Goal: Task Accomplishment & Management: Use online tool/utility

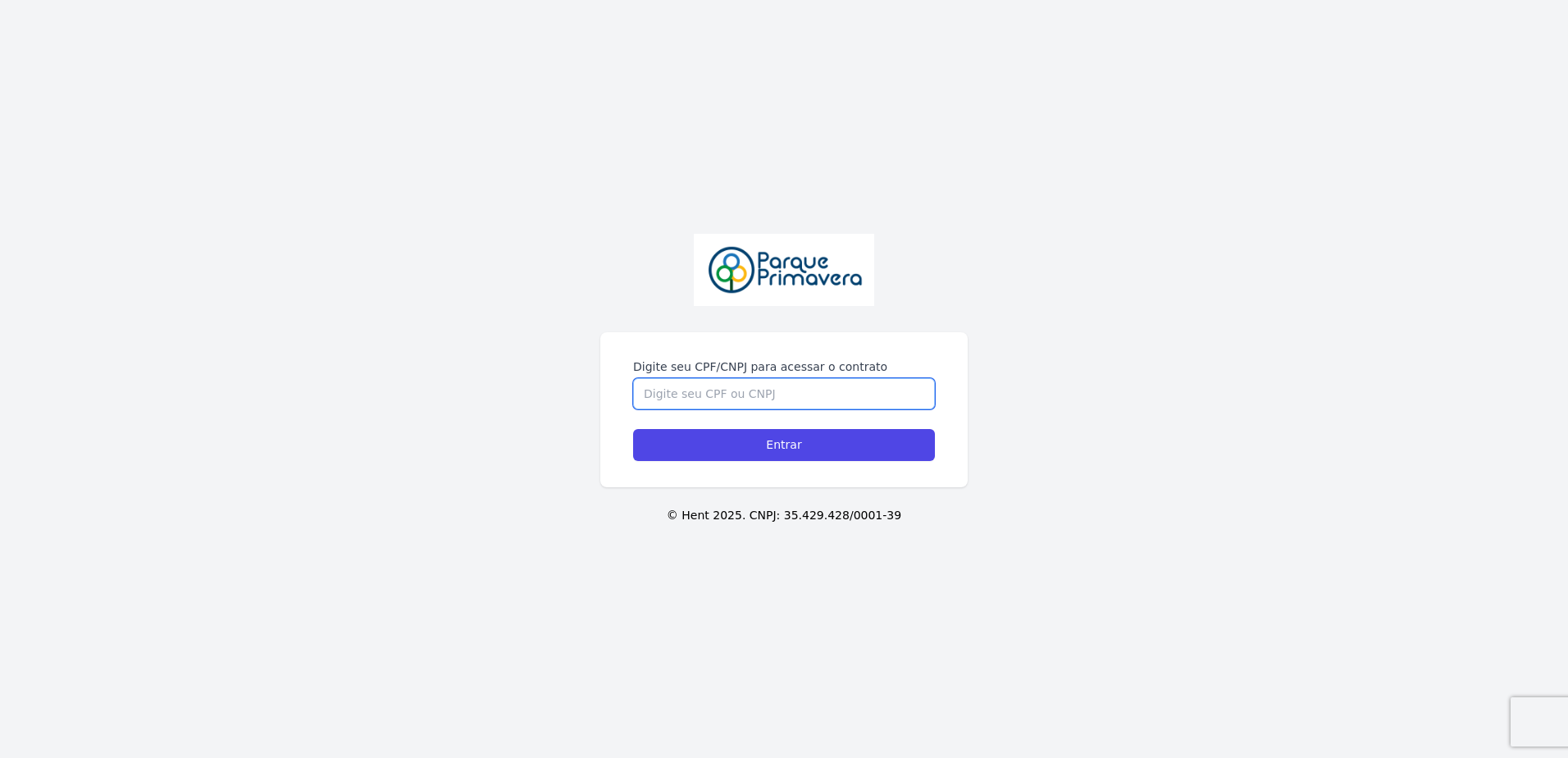
click at [778, 392] on input "Digite seu CPF/CNPJ para acessar o contrato" at bounding box center [783, 393] width 302 height 32
type input "04551240192"
click at [633, 429] on input "Entrar" at bounding box center [783, 444] width 302 height 32
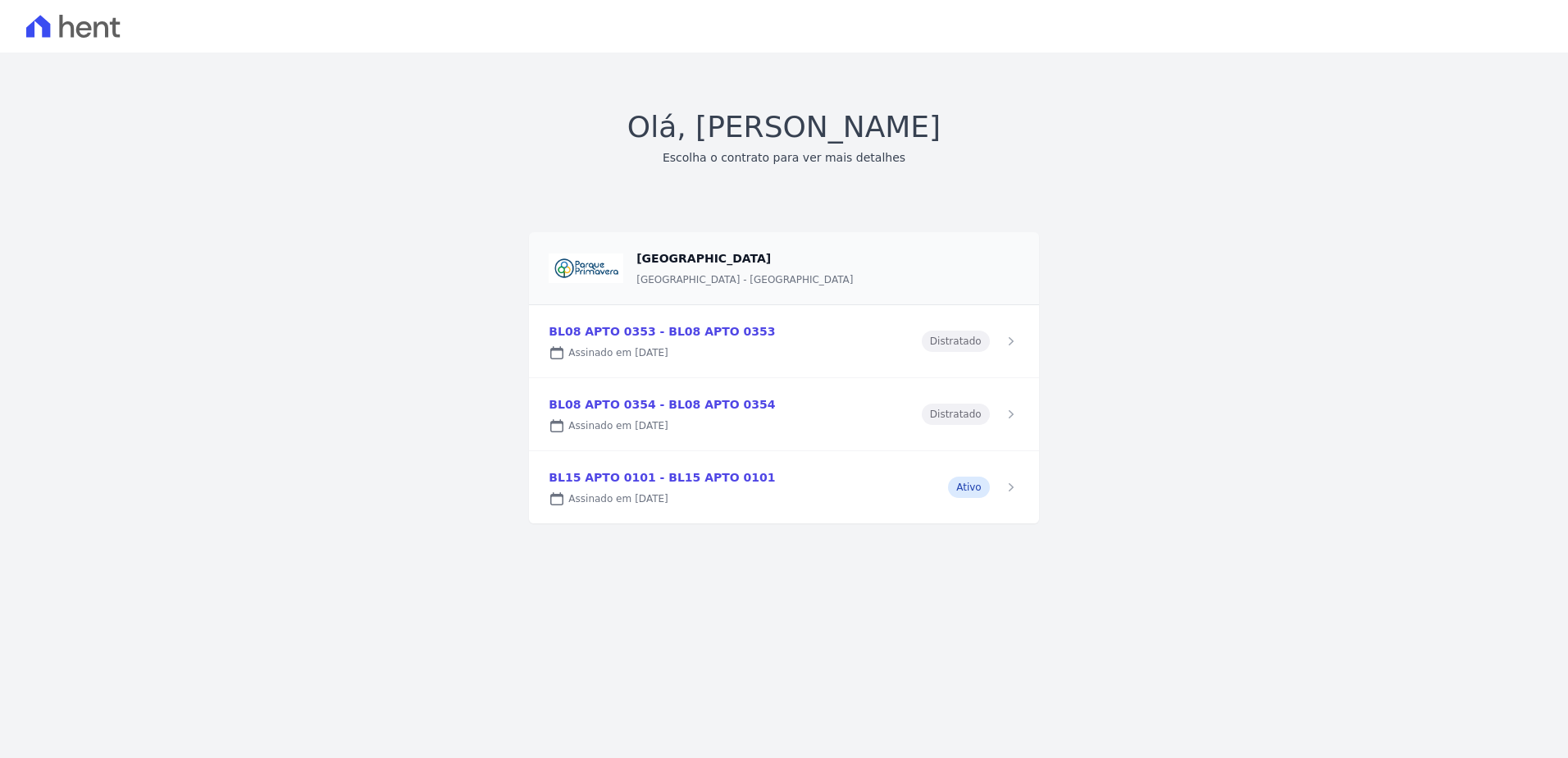
click at [767, 477] on link at bounding box center [783, 487] width 509 height 72
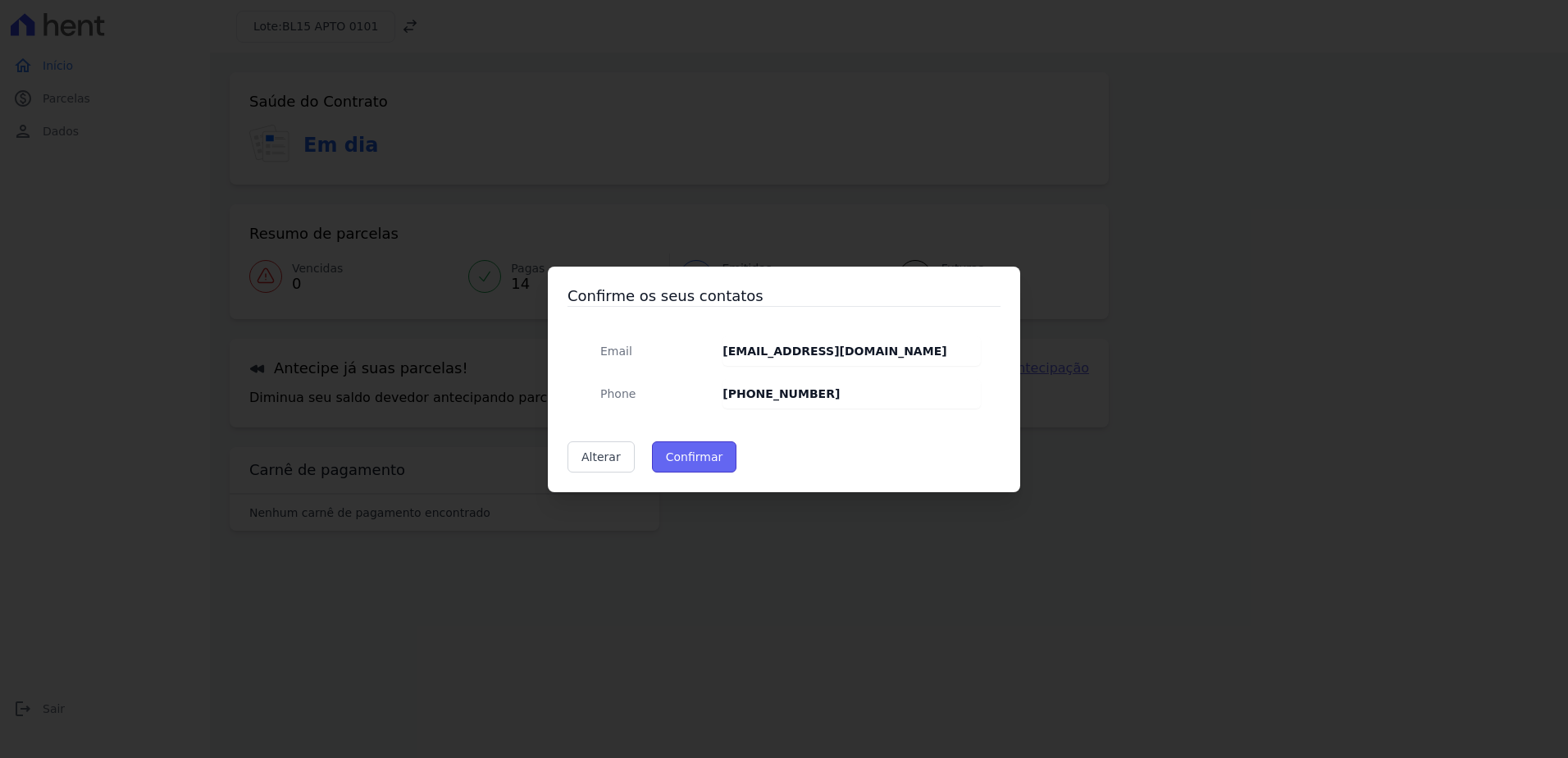
click at [688, 455] on button "Confirmar" at bounding box center [695, 456] width 85 height 32
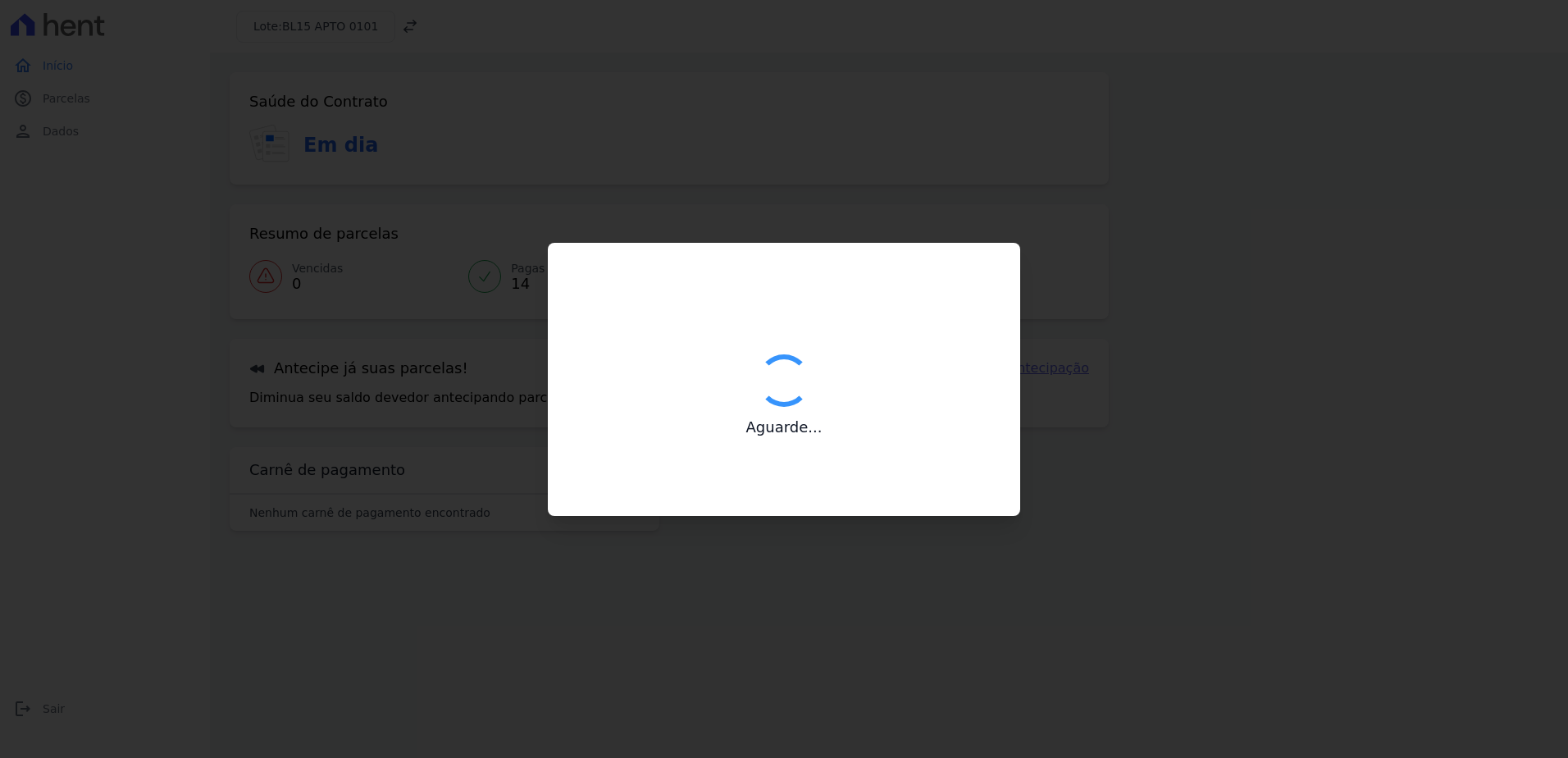
type input "Contatos confirmados com sucesso."
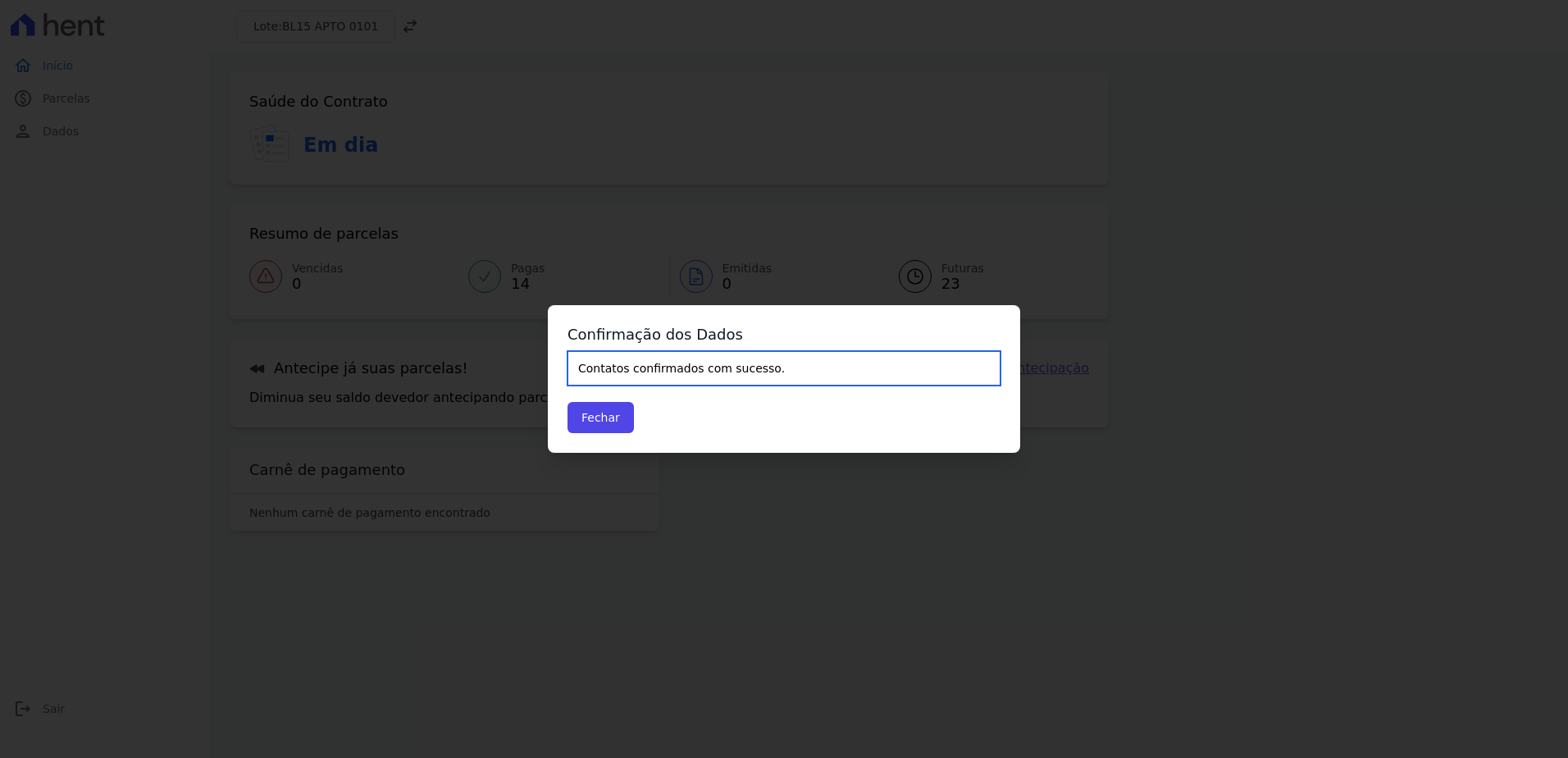
click at [617, 370] on input "Contatos confirmados com sucesso." at bounding box center [784, 367] width 433 height 34
click at [734, 373] on input "Contatos confirmados com sucesso." at bounding box center [784, 367] width 433 height 34
click at [610, 418] on button "Fechar" at bounding box center [601, 418] width 67 height 32
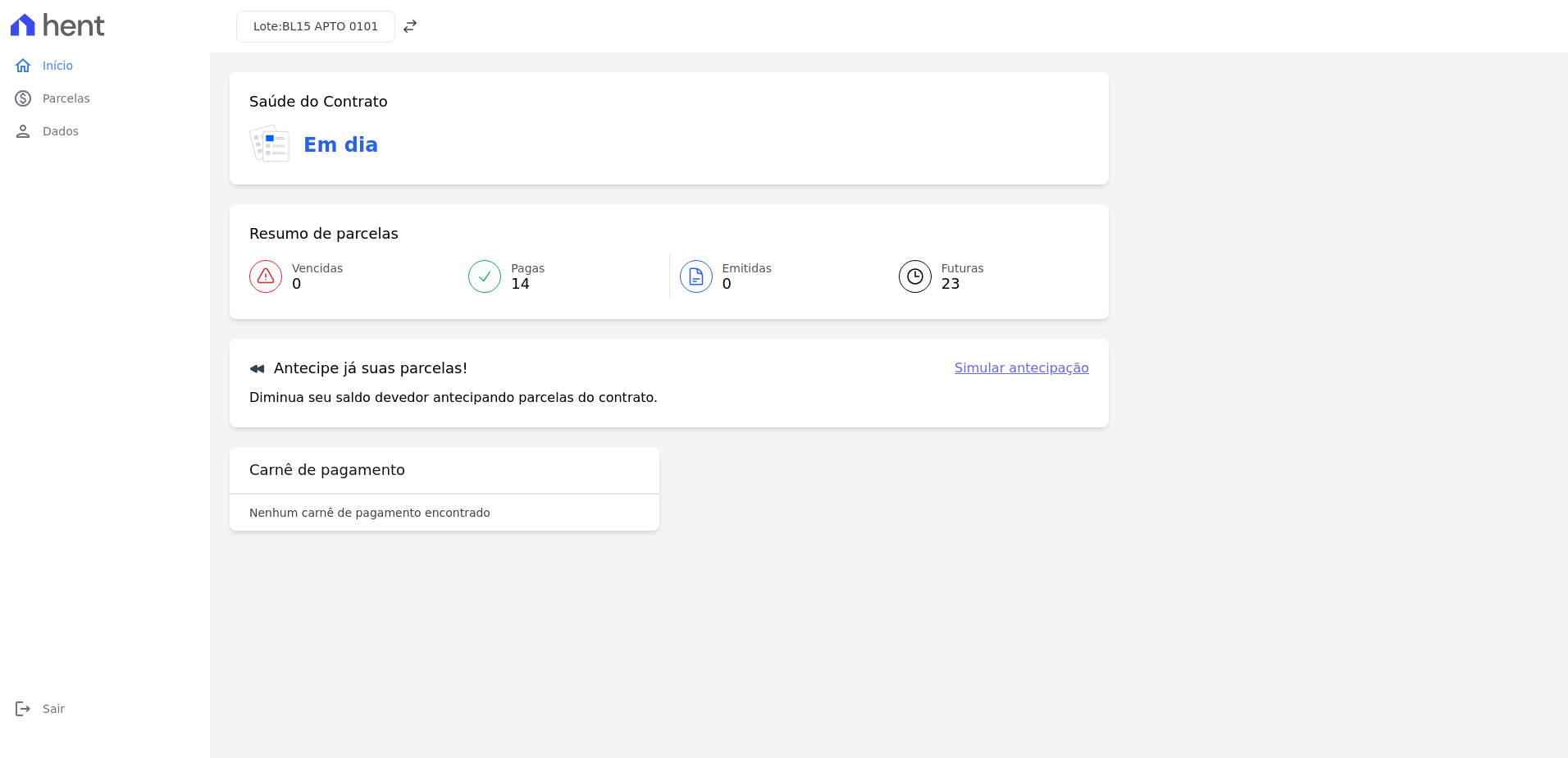
click at [303, 278] on span "0" at bounding box center [317, 284] width 51 height 13
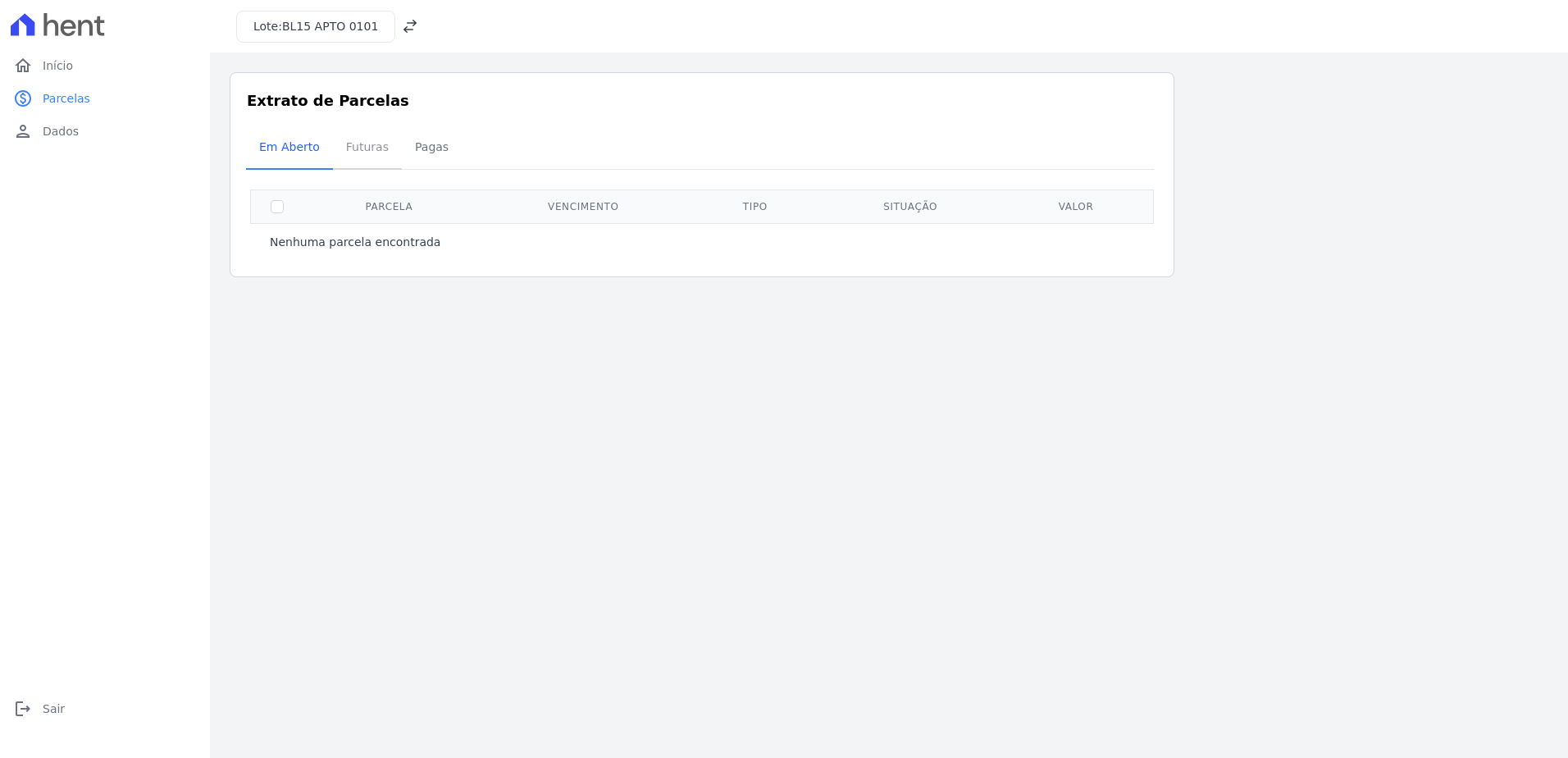
click at [356, 151] on span "Futuras" at bounding box center [366, 147] width 62 height 32
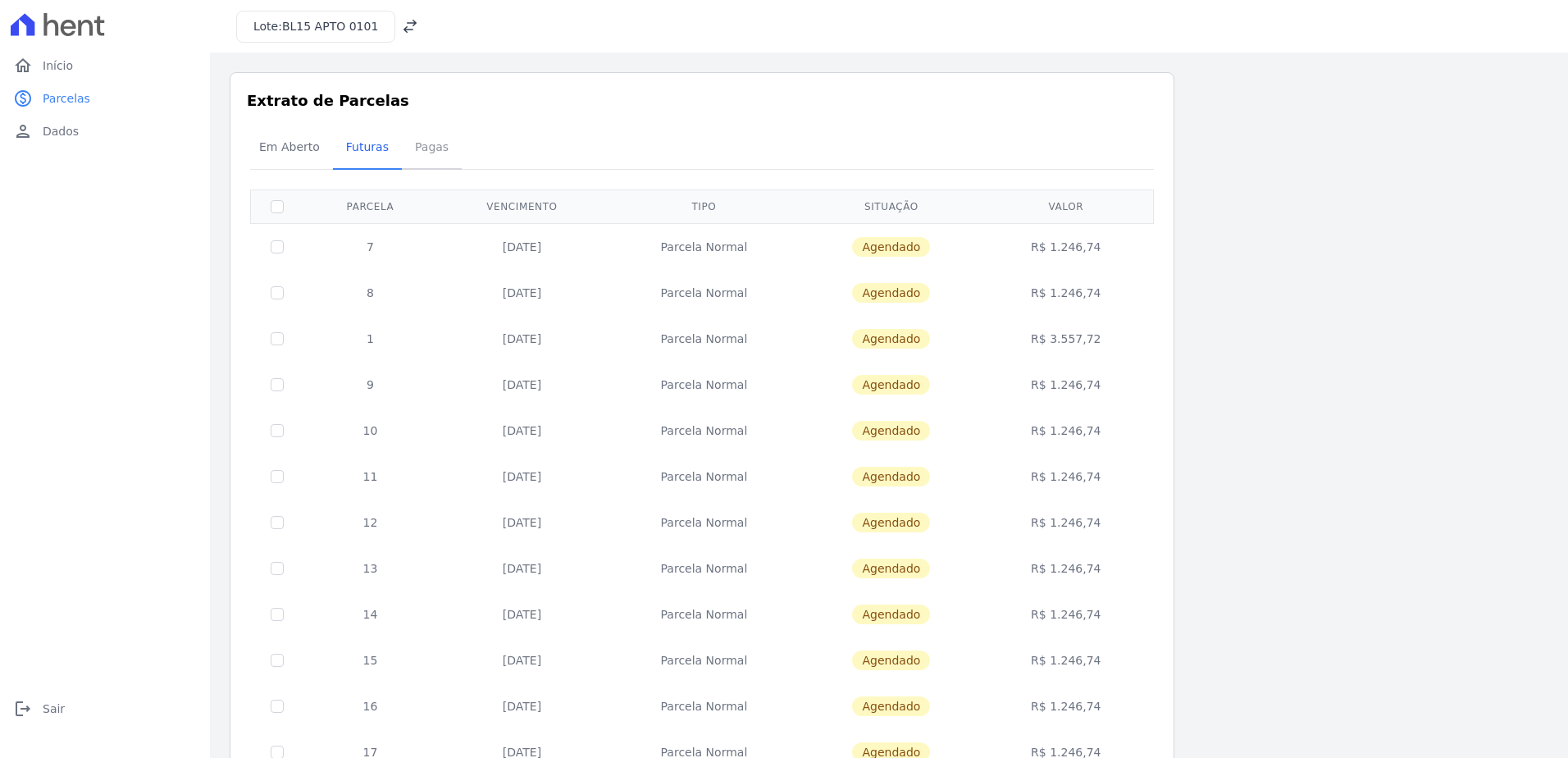
click at [423, 136] on span "Pagas" at bounding box center [431, 147] width 53 height 32
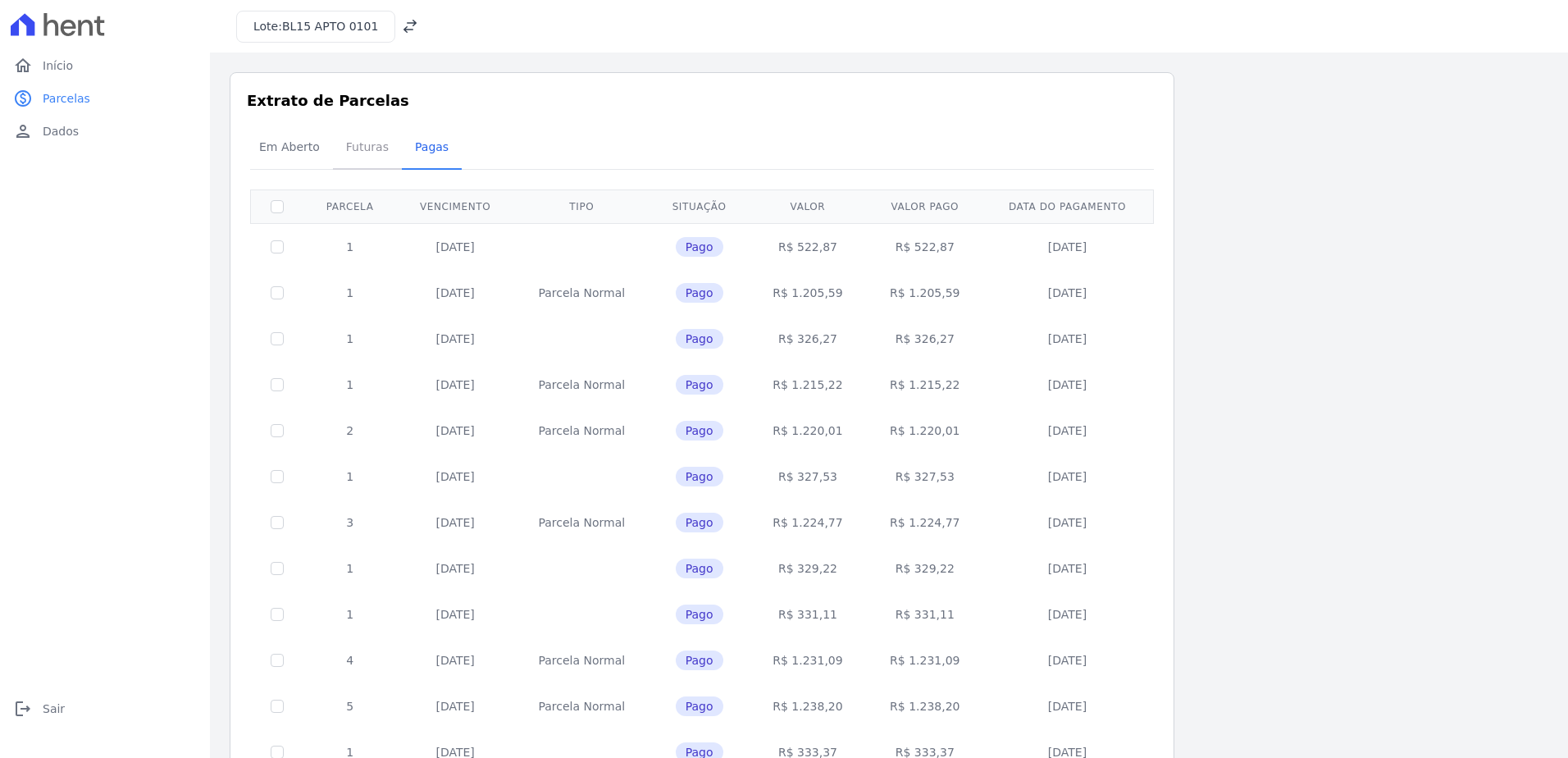
click at [342, 148] on span "Futuras" at bounding box center [366, 147] width 62 height 32
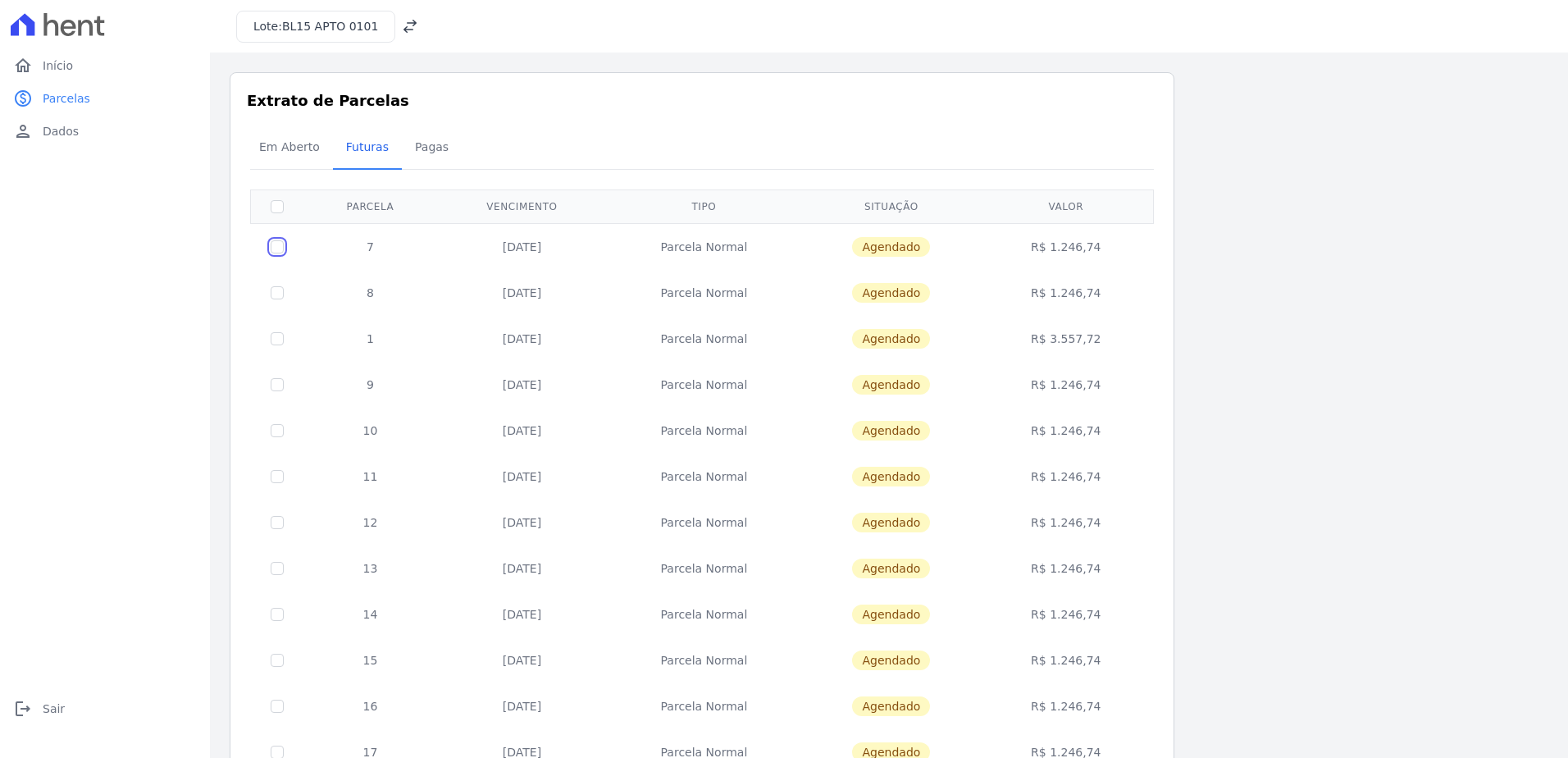
click at [278, 245] on input "checkbox" at bounding box center [277, 247] width 13 height 13
checkbox input "true"
click at [1119, 144] on div "Em Aberto Futuras Pagas" at bounding box center [701, 148] width 912 height 40
click at [277, 247] on input "checkbox" at bounding box center [277, 247] width 13 height 13
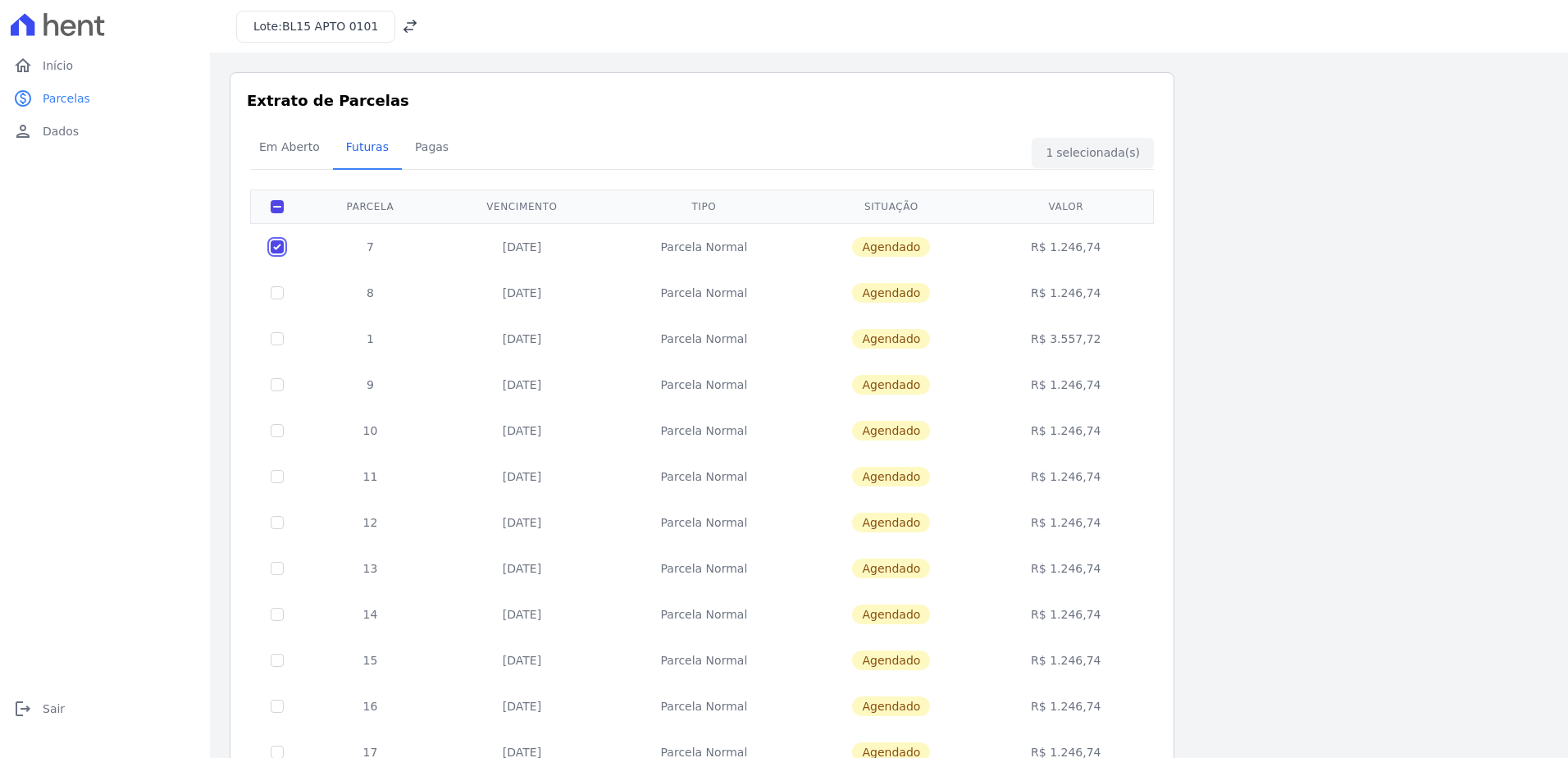
checkbox input "false"
click at [286, 145] on span "Em Aberto" at bounding box center [289, 147] width 81 height 32
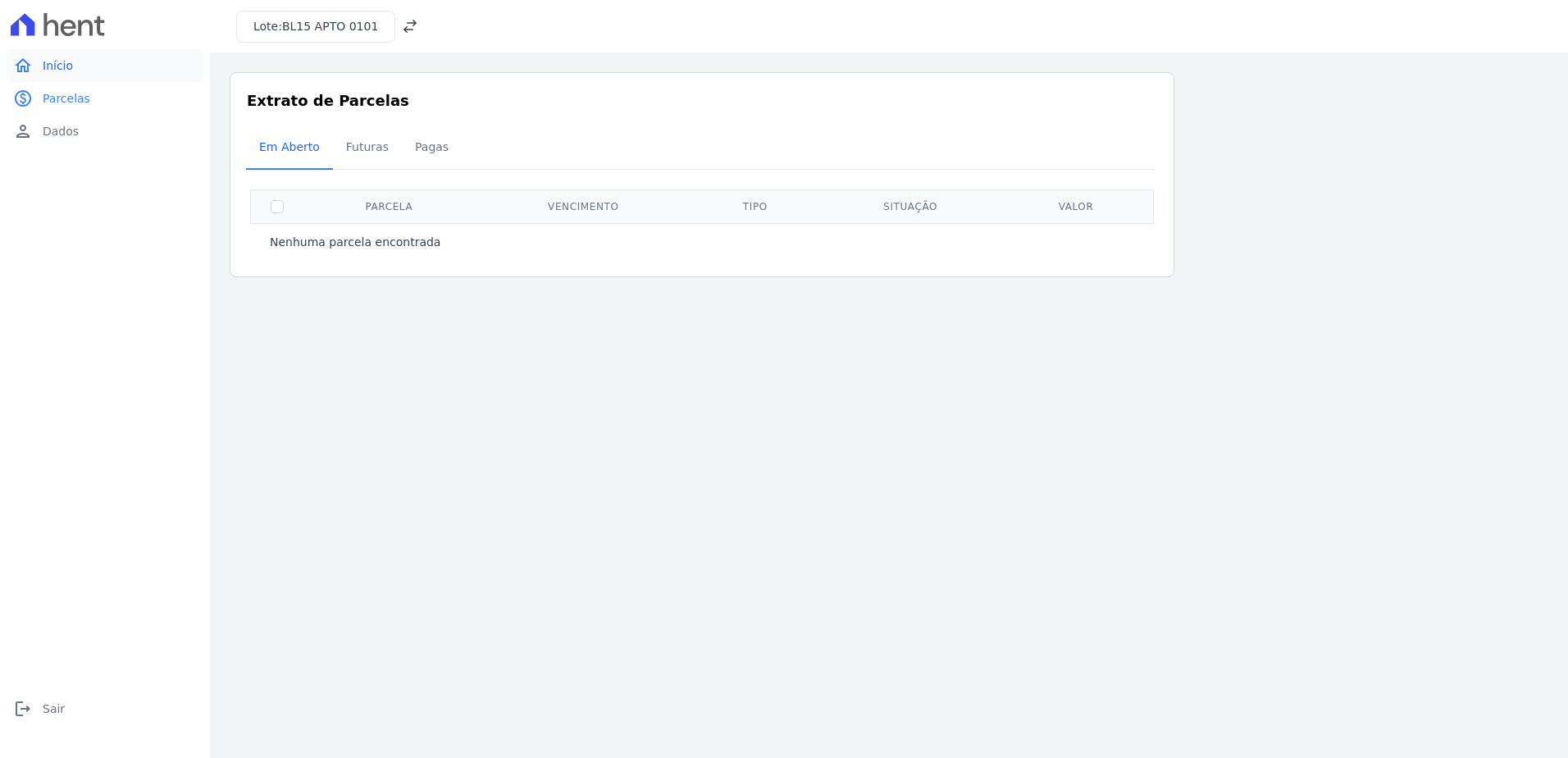
click at [59, 70] on span "Início" at bounding box center [58, 66] width 31 height 17
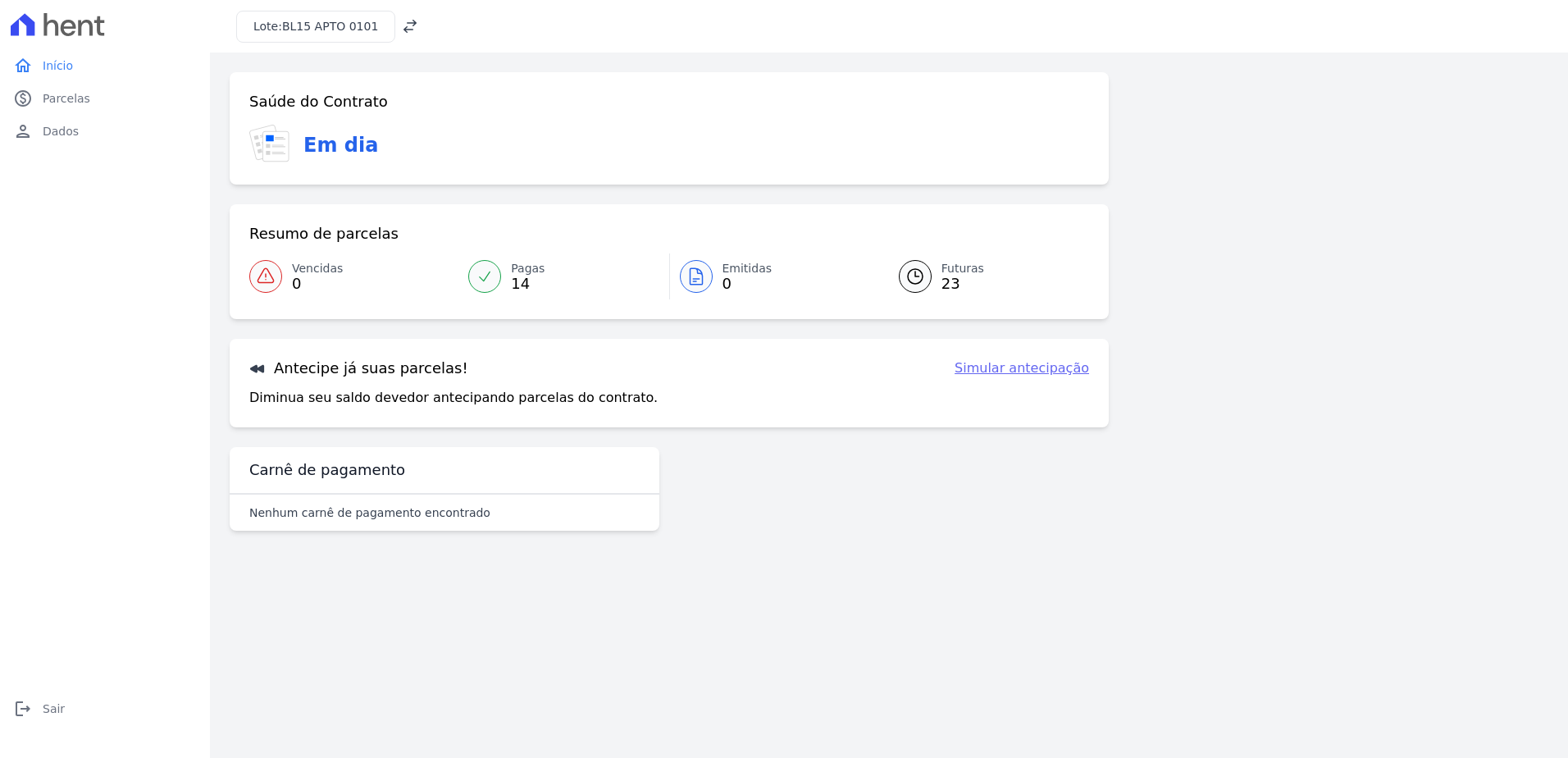
click at [1067, 370] on link "Simular antecipação" at bounding box center [1022, 367] width 135 height 19
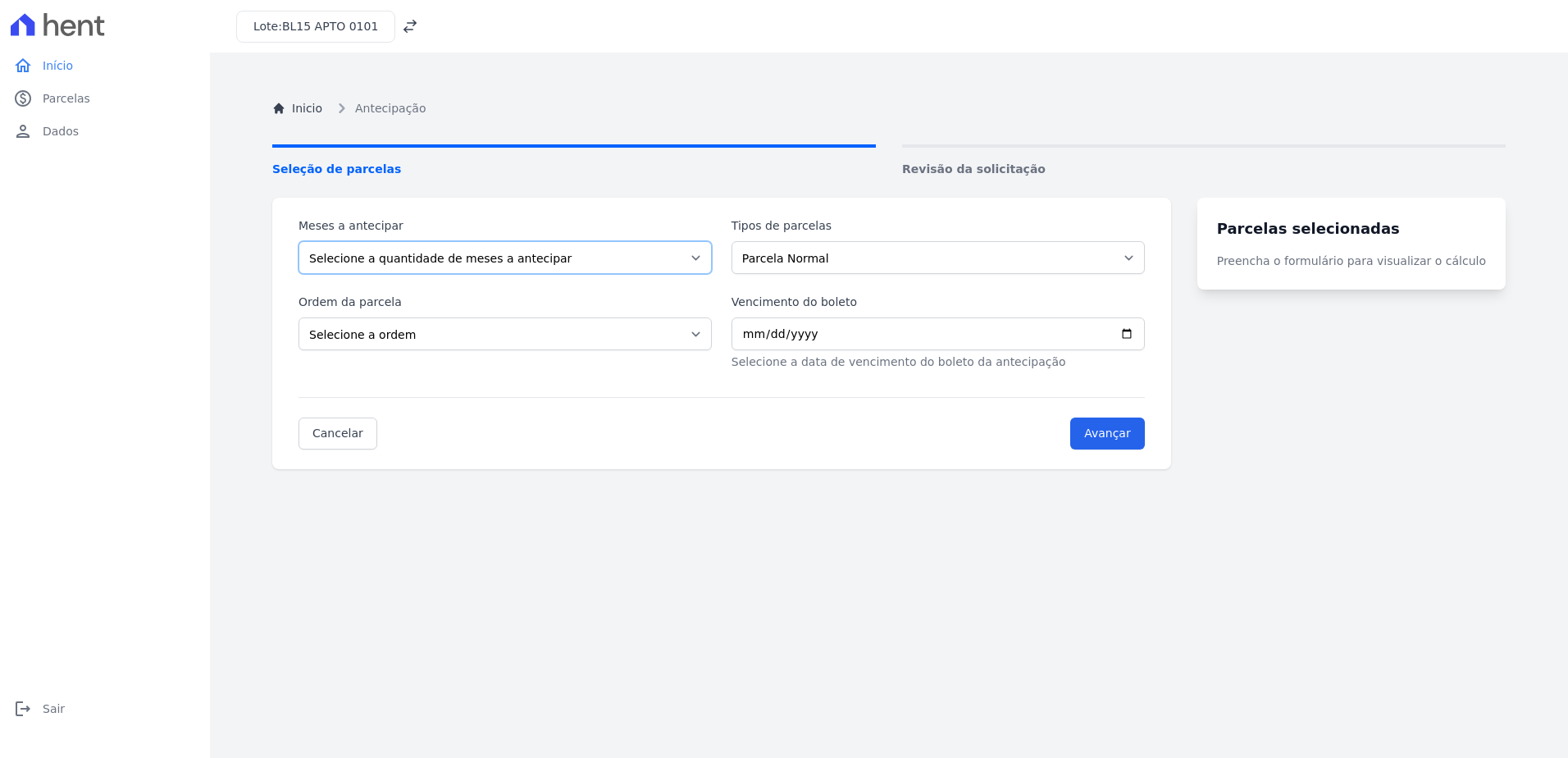
click at [545, 256] on select "Selecione a quantidade de meses a antecipar 1 2 3 4 5 6 7 8 9 10 11 12 13 14 15…" at bounding box center [505, 257] width 413 height 32
select select "10"
click at [299, 241] on select "Selecione a quantidade de meses a antecipar 1 2 3 4 5 6 7 8 9 10 11 12 13 14 15…" at bounding box center [505, 257] width 413 height 32
click at [901, 260] on select "Parcela Normal" at bounding box center [937, 257] width 413 height 32
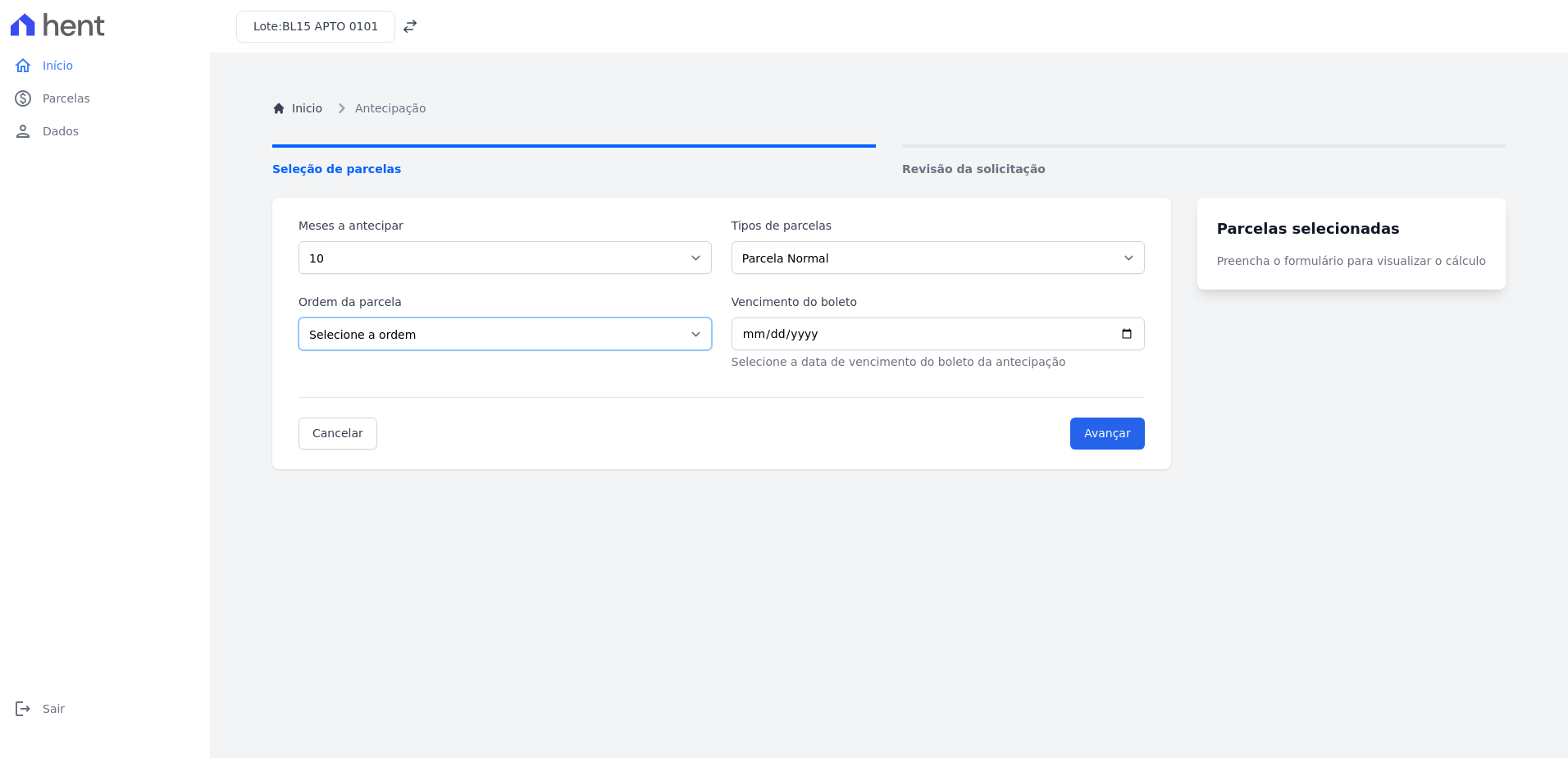
click at [446, 340] on select "Selecione a ordem Últimas parcelas Primeiras parcelas" at bounding box center [505, 333] width 413 height 32
select select "ending"
click at [299, 317] on select "Selecione a ordem Últimas parcelas Primeiras parcelas" at bounding box center [505, 333] width 413 height 32
click at [888, 328] on input "Vencimento do boleto" at bounding box center [937, 333] width 413 height 32
type input "2025-10-02"
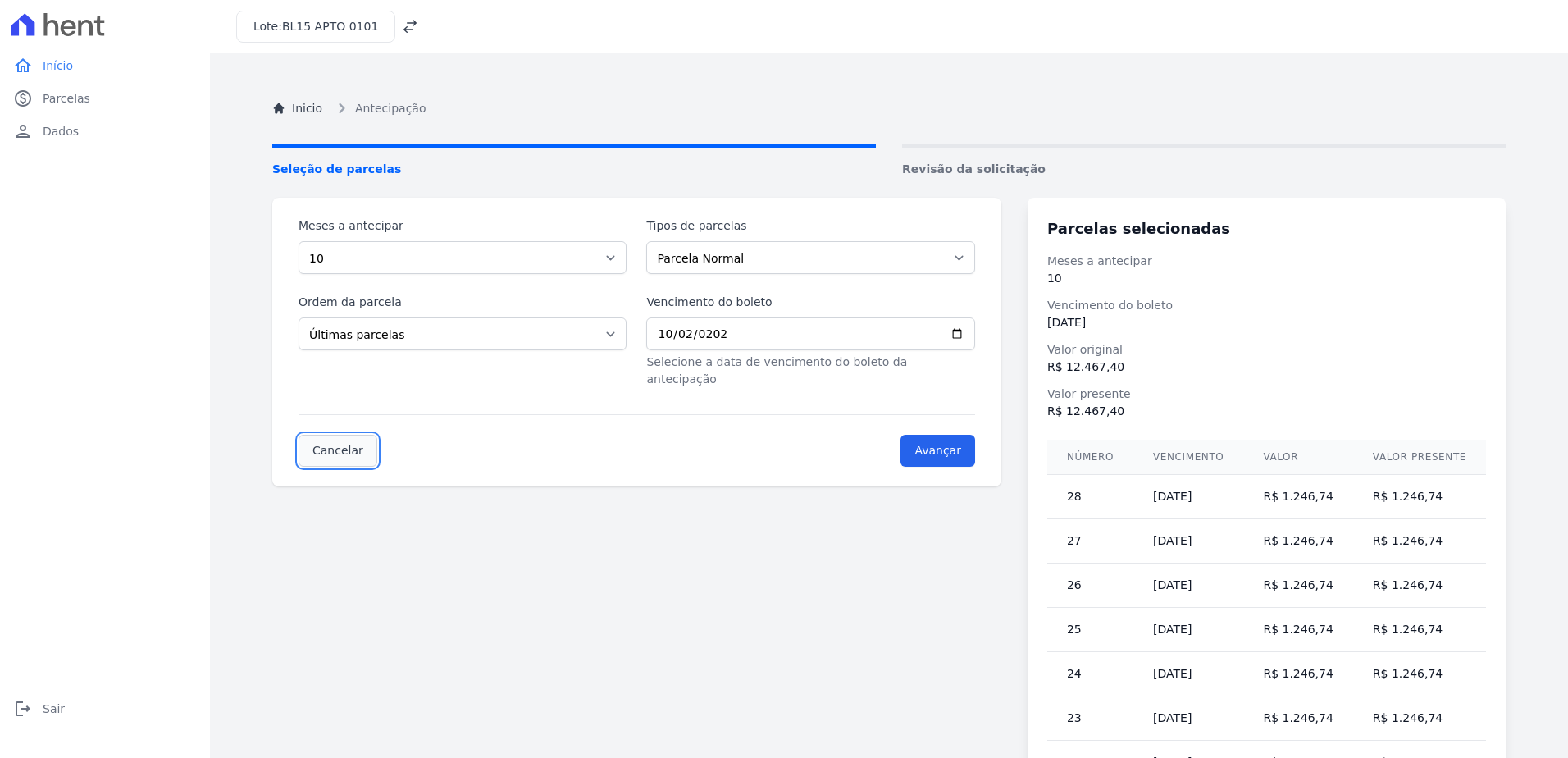
click at [353, 434] on link "Cancelar" at bounding box center [338, 450] width 79 height 32
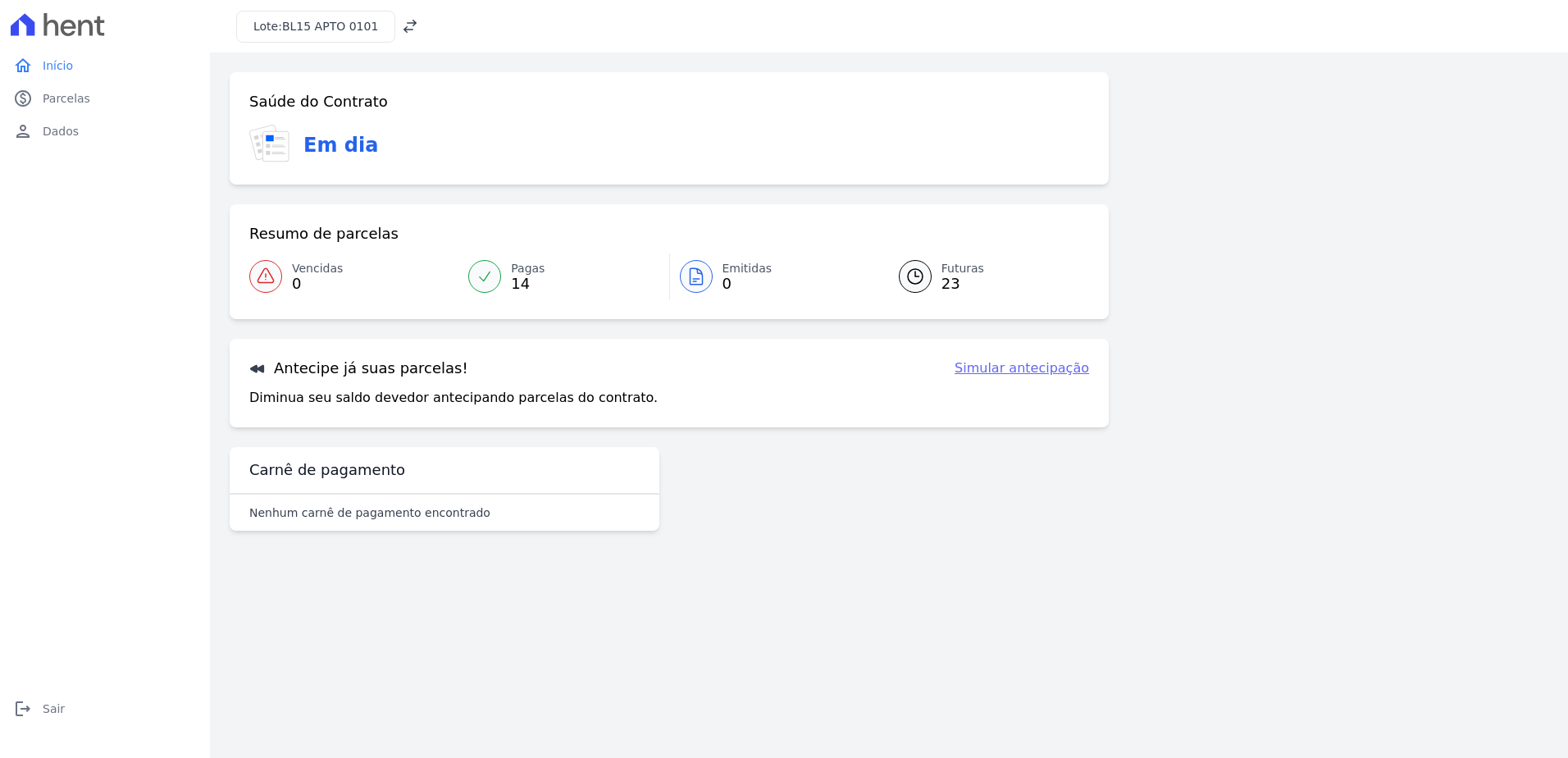
click at [404, 25] on div "Lote: BL15 APTO 0101" at bounding box center [888, 26] width 1357 height 53
click at [404, 25] on icon at bounding box center [410, 26] width 13 height 13
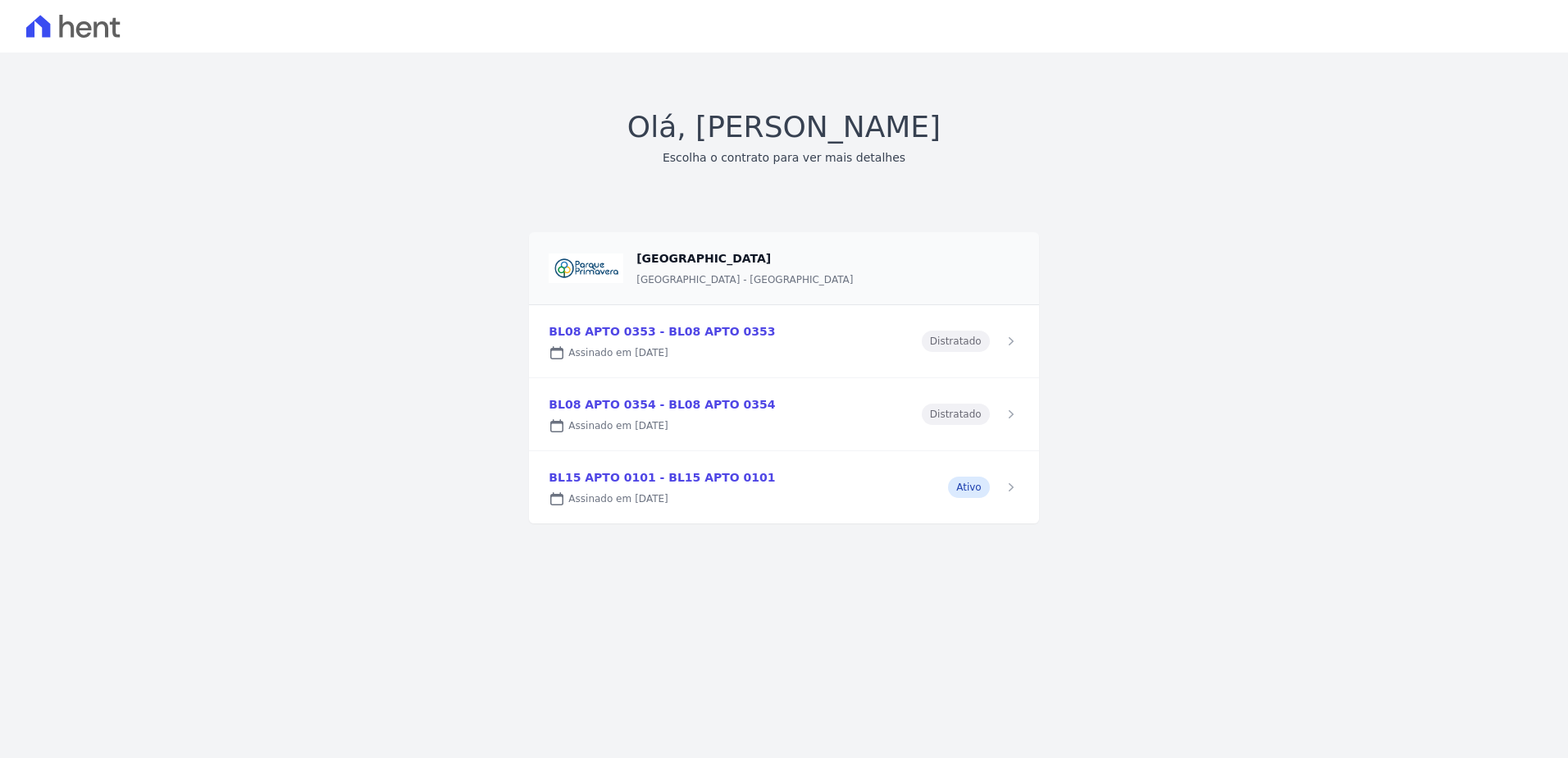
click at [873, 147] on h1 "Olá, Eberson Schneider" at bounding box center [784, 127] width 314 height 45
click at [109, 21] on icon at bounding box center [73, 26] width 95 height 23
click at [54, 29] on icon at bounding box center [73, 26] width 95 height 23
click at [34, 28] on icon at bounding box center [38, 26] width 24 height 22
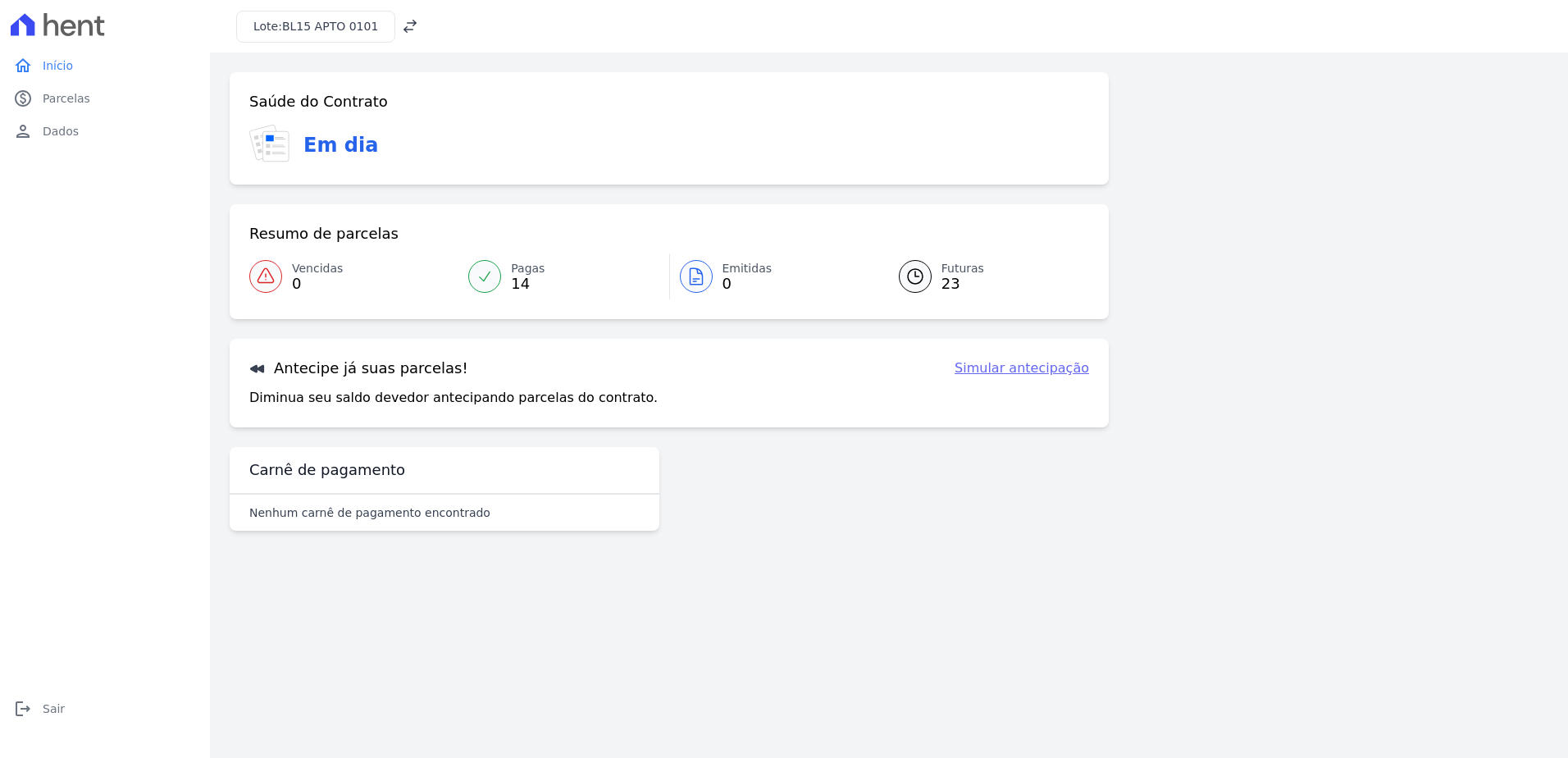
click at [320, 151] on h3 "Em dia" at bounding box center [341, 146] width 74 height 30
